Goal: Task Accomplishment & Management: Manage account settings

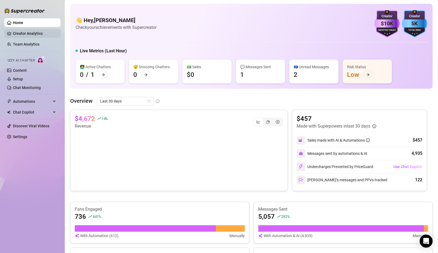
click at [26, 35] on link "Creator Analytics" at bounding box center [34, 33] width 43 height 9
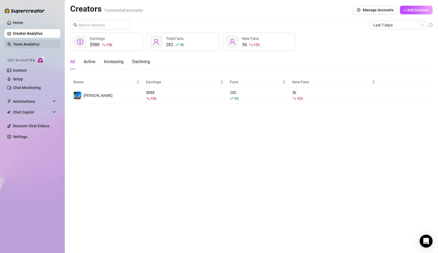
click at [28, 42] on link "Team Analytics" at bounding box center [26, 44] width 26 height 4
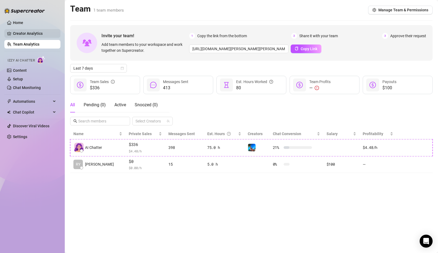
click at [42, 36] on link "Creator Analytics" at bounding box center [34, 33] width 43 height 9
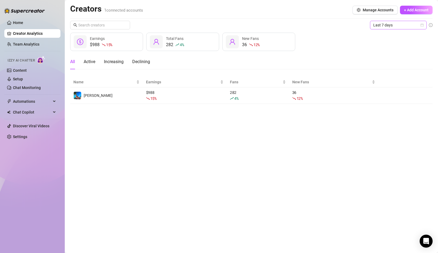
click at [419, 25] on span "Last 7 days" at bounding box center [398, 25] width 50 height 8
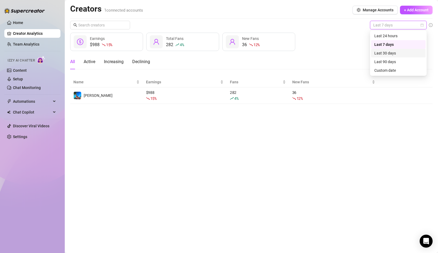
click at [393, 53] on div "Last 30 days" at bounding box center [398, 53] width 48 height 6
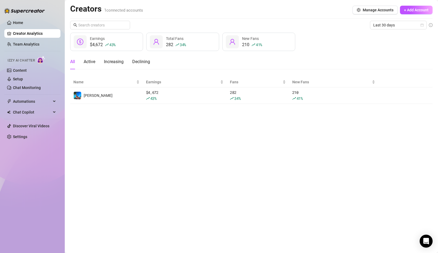
click at [313, 177] on main "Creators 1 connected accounts Manage Accounts + Add Account Last 30 days $4,672…" at bounding box center [251, 126] width 373 height 253
click at [23, 49] on ul "Home Creator Analytics Team Analytics Izzy AI Chatter Content Setup Chat Monito…" at bounding box center [32, 79] width 56 height 127
click at [25, 45] on link "Team Analytics" at bounding box center [26, 44] width 26 height 4
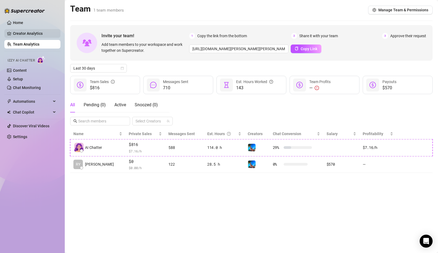
click at [24, 35] on link "Creator Analytics" at bounding box center [34, 33] width 43 height 9
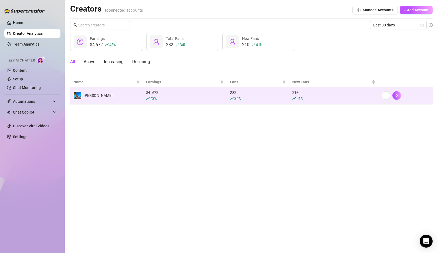
click at [151, 91] on div "$ 4,672 43 %" at bounding box center [185, 96] width 78 height 12
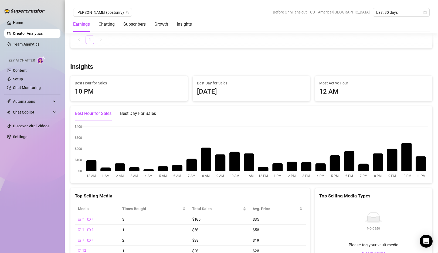
scroll to position [801, 0]
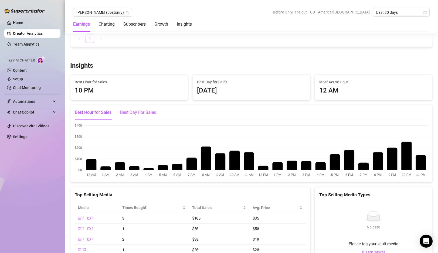
click at [132, 114] on div "Best Day For Sales" at bounding box center [138, 112] width 36 height 6
click at [97, 114] on div "Best Hour for Sales" at bounding box center [93, 112] width 37 height 6
click at [17, 23] on link "Home" at bounding box center [18, 23] width 10 height 4
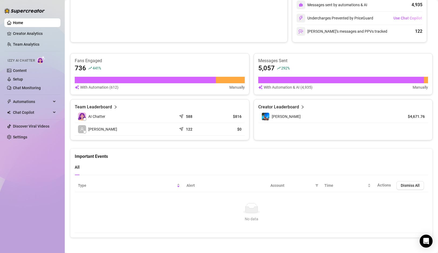
scroll to position [149, 0]
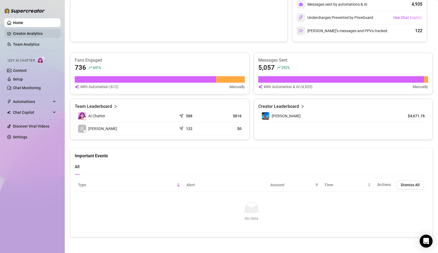
click at [35, 34] on link "Creator Analytics" at bounding box center [34, 33] width 43 height 9
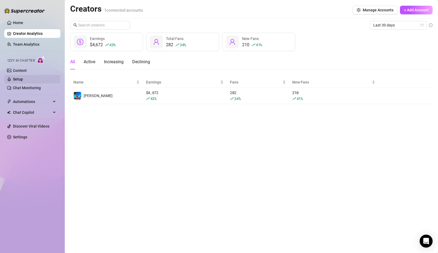
click at [23, 78] on link "Setup" at bounding box center [18, 79] width 10 height 4
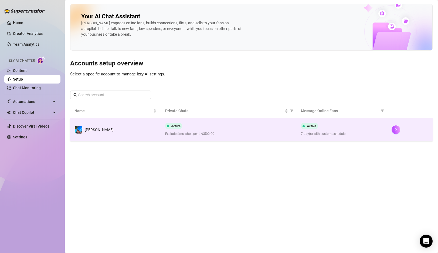
click at [141, 135] on td "[PERSON_NAME]" at bounding box center [115, 129] width 91 height 23
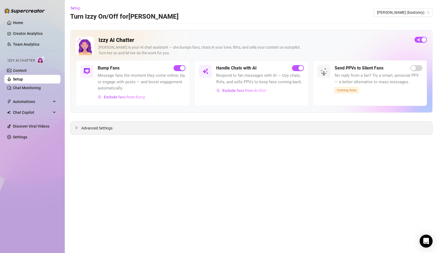
click at [79, 129] on div at bounding box center [78, 128] width 6 height 6
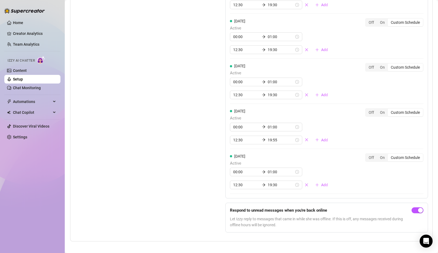
scroll to position [554, 0]
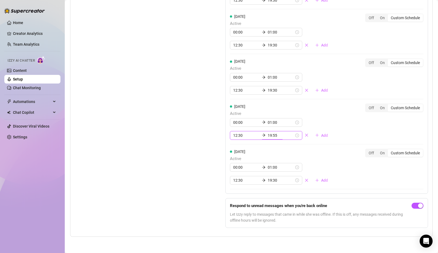
click at [270, 136] on input "19:55" at bounding box center [281, 135] width 26 height 6
click at [267, 155] on div "30" at bounding box center [267, 155] width 13 height 8
type input "19:30"
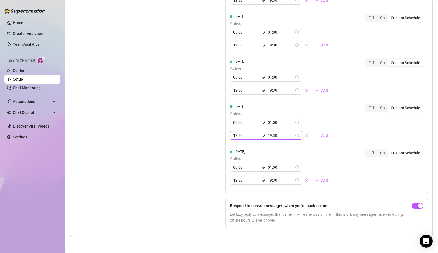
click at [197, 137] on div "Set Active Hours (Izzy Availability) Set specific hours when Izzy engaging with…" at bounding box center [137, 53] width 124 height 358
click at [196, 135] on div "Set Active Hours (Izzy Availability) Set specific hours when Izzy engaging with…" at bounding box center [137, 53] width 124 height 358
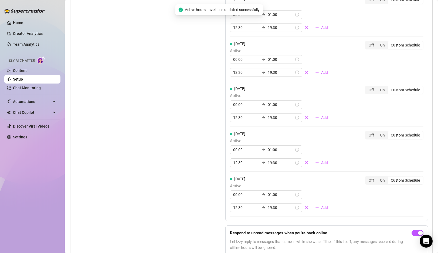
scroll to position [554, 0]
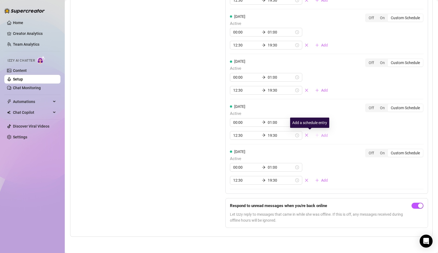
click at [321, 134] on span "Add" at bounding box center [324, 135] width 7 height 4
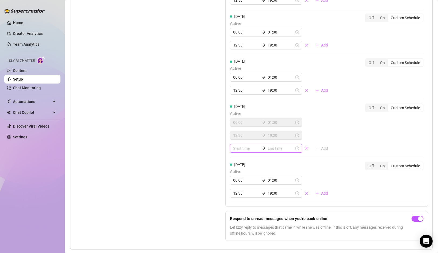
click at [243, 148] on input at bounding box center [246, 148] width 26 height 6
click at [238, 174] on div "19" at bounding box center [237, 175] width 13 height 8
click at [237, 184] on div "22" at bounding box center [237, 185] width 13 height 8
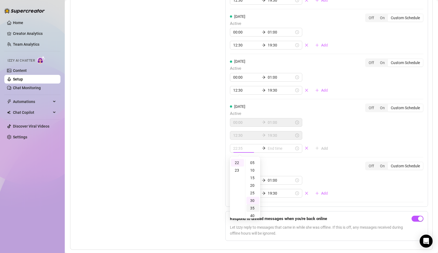
scroll to position [0, 0]
type input "22:00"
click at [253, 163] on div "00" at bounding box center [252, 163] width 13 height 8
click at [268, 146] on input at bounding box center [281, 148] width 26 height 6
type input "22:00"
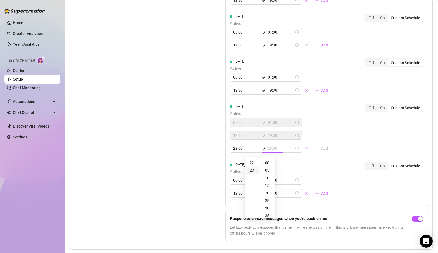
click at [251, 171] on div "23" at bounding box center [252, 170] width 13 height 8
type input "23:55"
click at [268, 162] on div "55" at bounding box center [267, 163] width 13 height 8
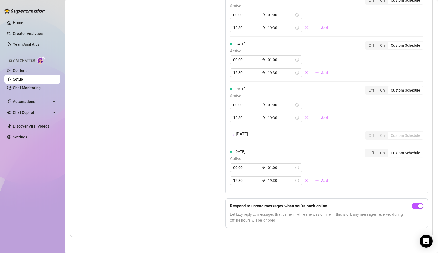
click at [207, 151] on div "Set Active Hours (Izzy Availability) Set specific hours when Izzy engaging with…" at bounding box center [251, 67] width 353 height 330
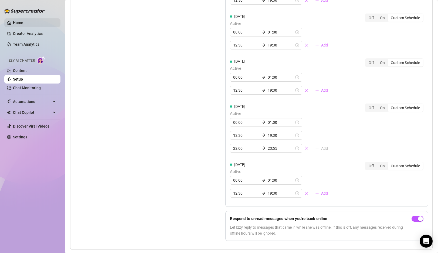
click at [15, 25] on link "Home" at bounding box center [18, 23] width 10 height 4
